Goal: Find specific page/section

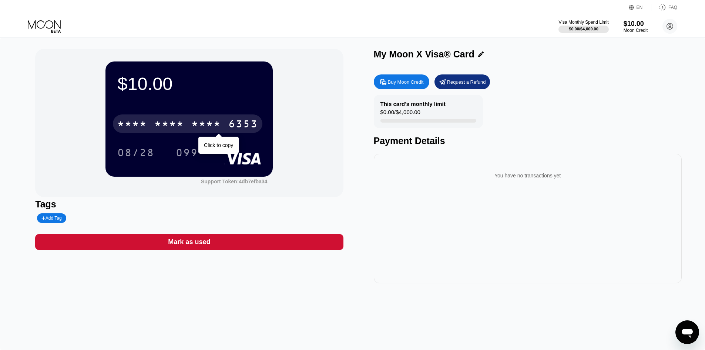
click at [191, 118] on div "* * * * * * * * * * * * 6353" at bounding box center [188, 123] width 150 height 19
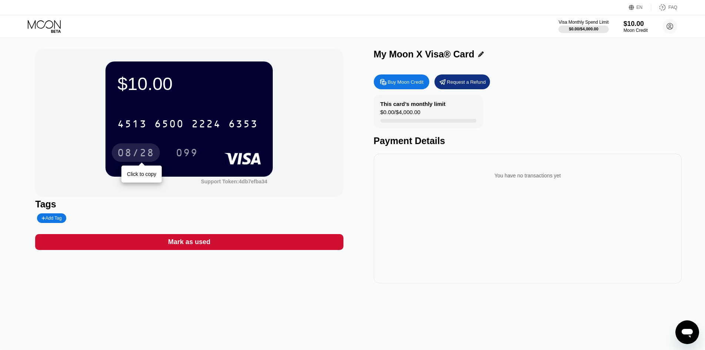
click at [129, 154] on div "08/28" at bounding box center [135, 154] width 37 height 12
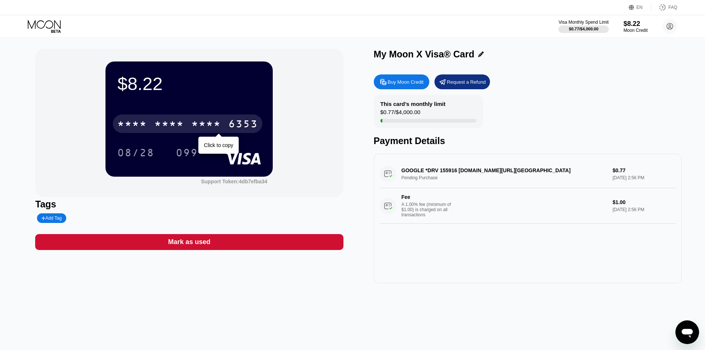
click at [230, 128] on div "6353" at bounding box center [243, 125] width 30 height 12
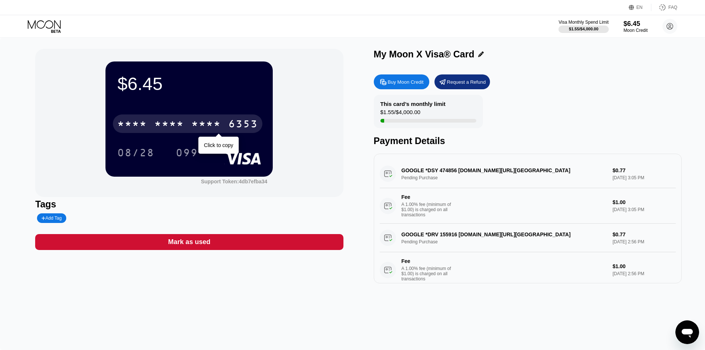
click at [227, 129] on div "* * * * * * * * * * * * 6353" at bounding box center [188, 123] width 150 height 19
click at [201, 127] on div "* * * *" at bounding box center [206, 125] width 30 height 12
click at [219, 131] on div "* * * *" at bounding box center [206, 125] width 30 height 12
click at [163, 124] on div "* * * *" at bounding box center [169, 125] width 30 height 12
